Goal: Check status: Check status

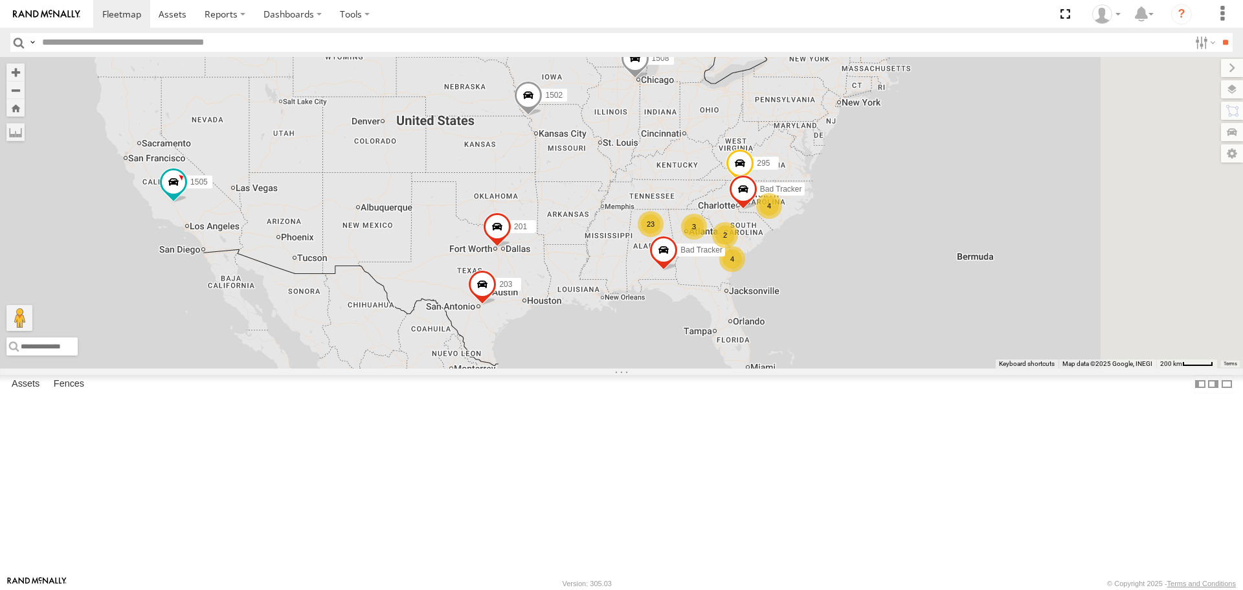
drag, startPoint x: 999, startPoint y: 407, endPoint x: 846, endPoint y: 358, distance: 160.3
click at [844, 368] on div "1502 1505 1508 4 4 201 3 23 Bad Tracker 2 295 203 Bad Tracker" at bounding box center [621, 212] width 1243 height 311
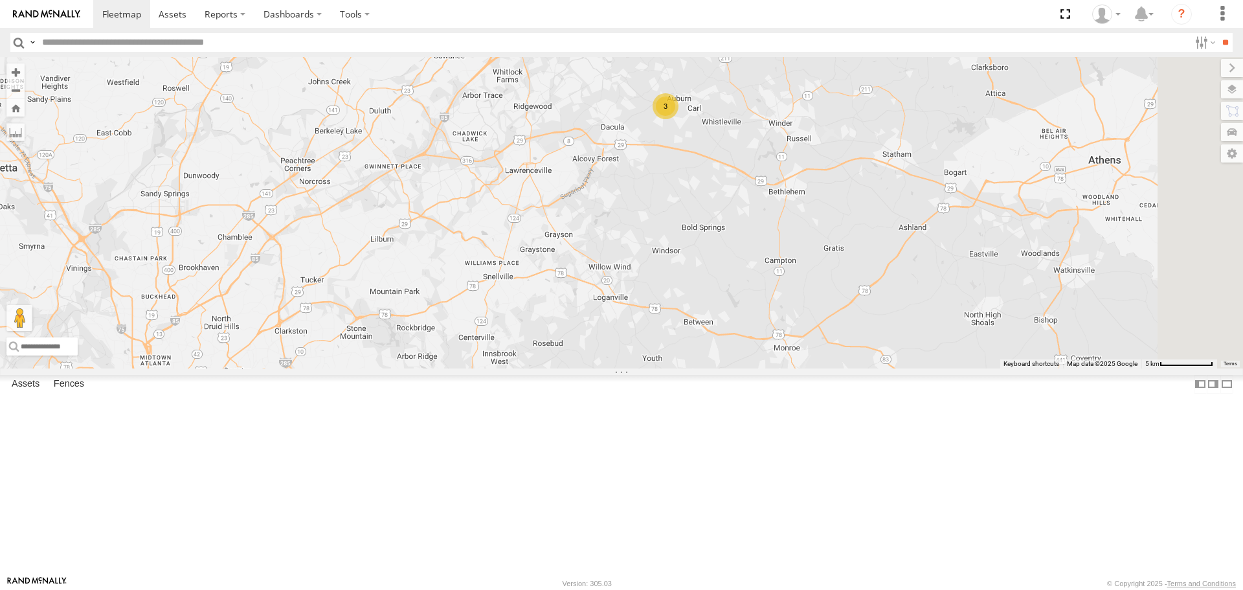
drag, startPoint x: 831, startPoint y: 232, endPoint x: 830, endPoint y: 273, distance: 41.5
click at [830, 273] on div "1502 1505 1508 201 Bad Tracker 295 203 Bad Tracker 205 209 200 1504 1507 215 21…" at bounding box center [621, 212] width 1243 height 311
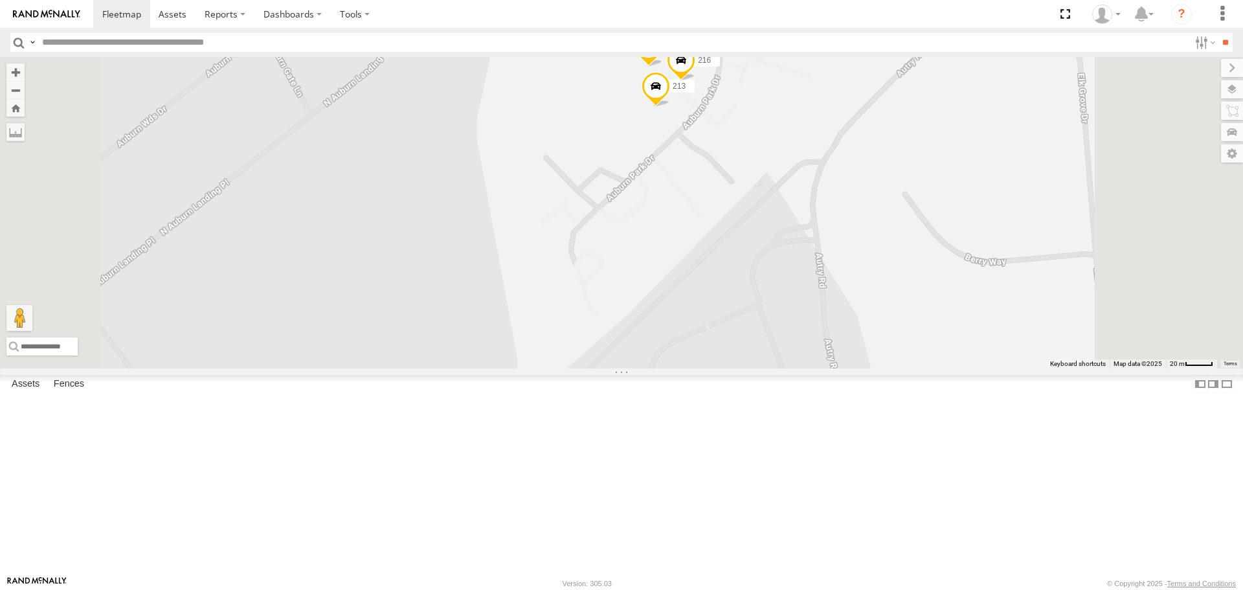
drag, startPoint x: 798, startPoint y: 186, endPoint x: 794, endPoint y: 244, distance: 57.7
click at [794, 244] on div "1502 1505 1508 201 Bad Tracker 295 203 Bad Tracker 205 209 200 1504 1507 215 21…" at bounding box center [621, 212] width 1243 height 311
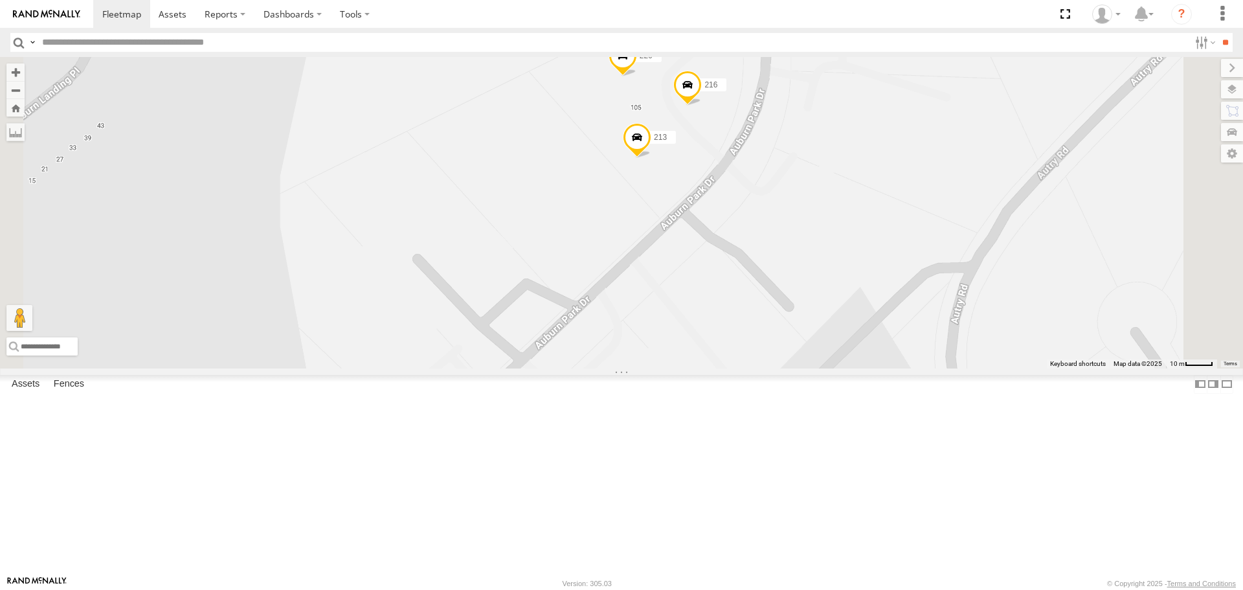
drag, startPoint x: 798, startPoint y: 227, endPoint x: 752, endPoint y: 291, distance: 78.9
click at [752, 291] on div "1502 1505 1508 201 Bad Tracker 295 203 Bad Tracker 205 209 200 1504 1507 215 21…" at bounding box center [621, 212] width 1243 height 311
click at [637, 76] on span at bounding box center [623, 58] width 28 height 35
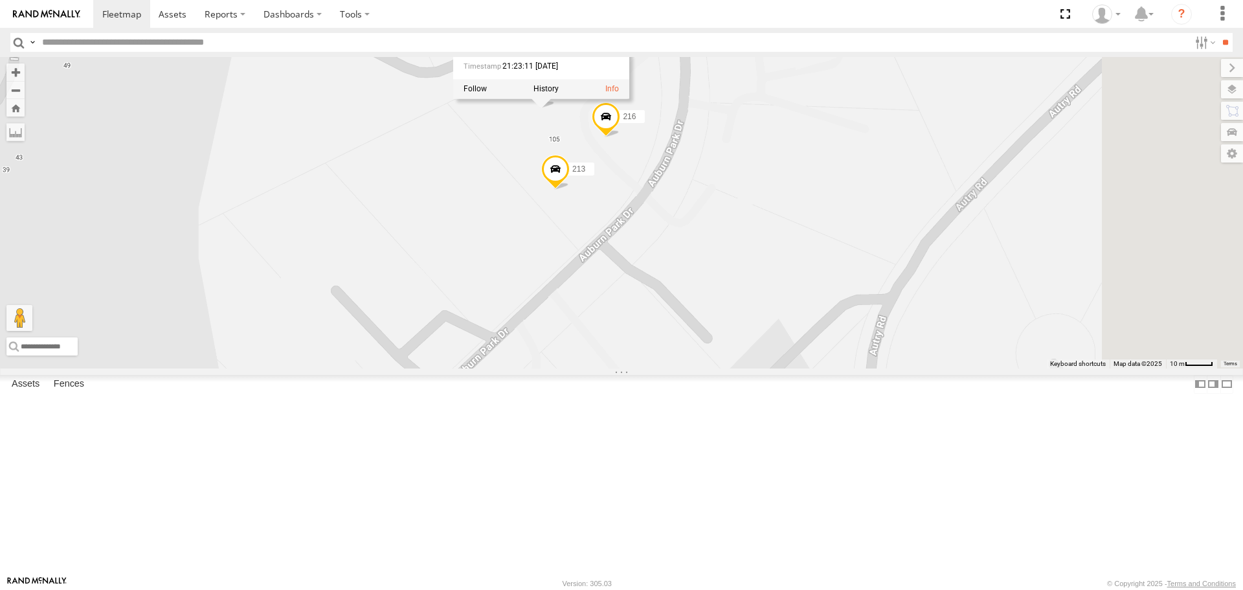
drag, startPoint x: 799, startPoint y: 203, endPoint x: 716, endPoint y: 236, distance: 89.0
click at [716, 236] on div "1502 1505 1508 201 Bad Tracker 295 203 Bad Tracker 205 209 200 1504 1507 215 21…" at bounding box center [621, 212] width 1243 height 311
click at [620, 137] on span at bounding box center [606, 119] width 28 height 35
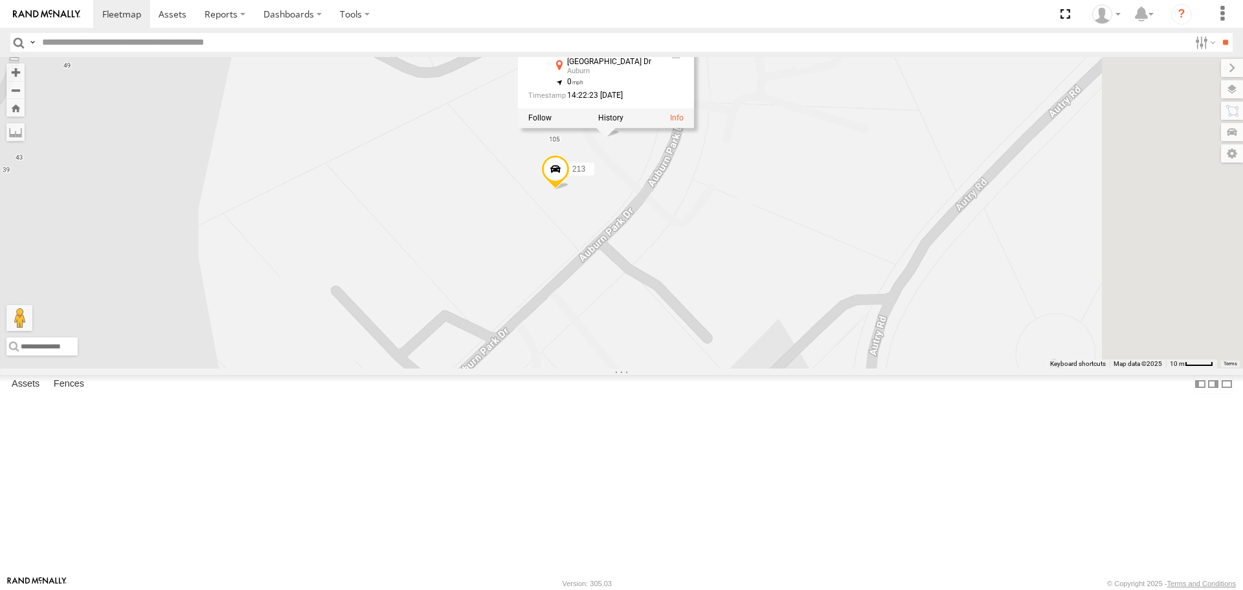
click at [570, 190] on span at bounding box center [555, 172] width 28 height 35
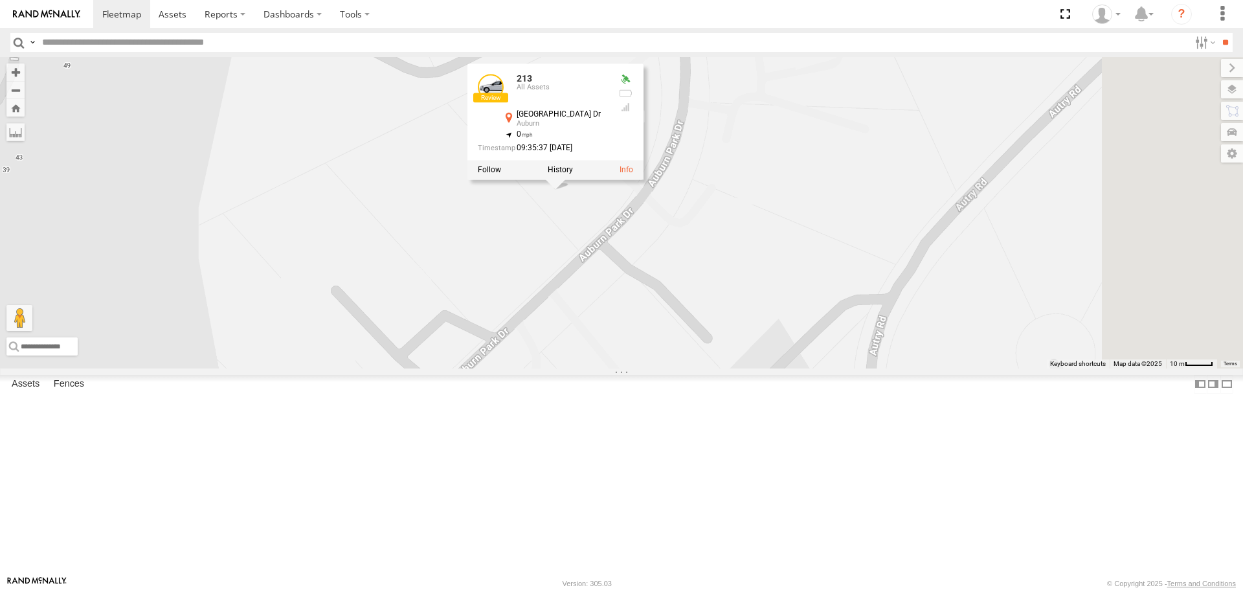
click at [734, 315] on div "1502 1505 1508 201 Bad Tracker 295 203 Bad Tracker 205 209 200 1504 1507 215 21…" at bounding box center [621, 212] width 1243 height 311
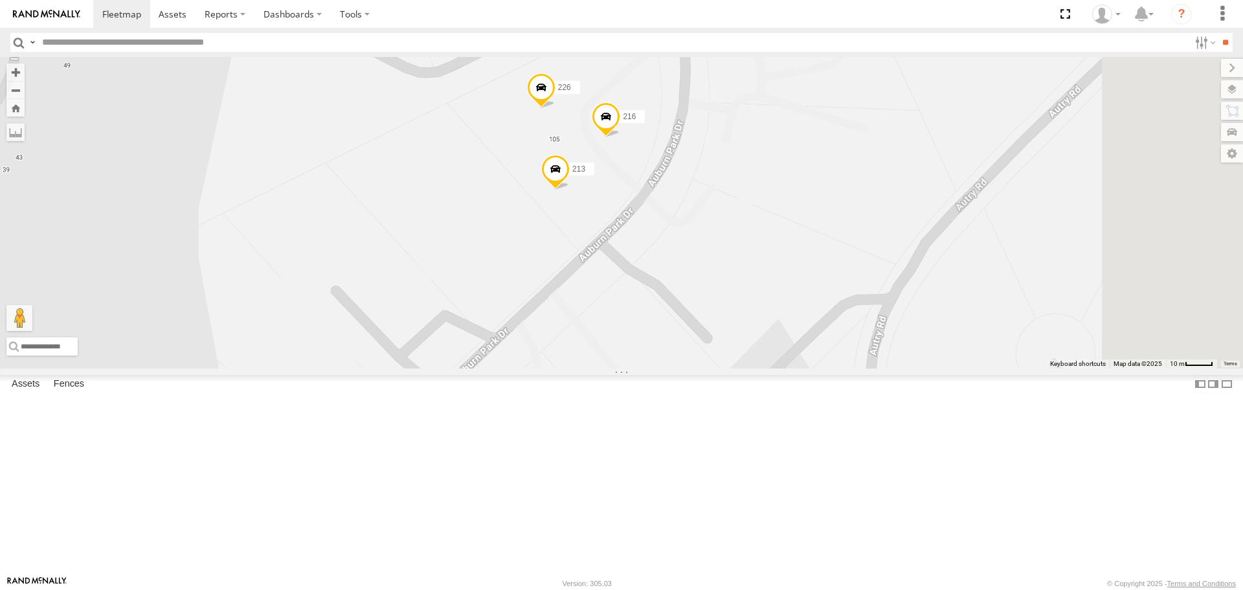
click at [620, 137] on span at bounding box center [606, 119] width 28 height 35
click at [786, 256] on div "1502 1505 1508 201 Bad Tracker 295 203 Bad Tracker 205 209 200 1504 1507 215 21…" at bounding box center [621, 212] width 1243 height 311
